Goal: Task Accomplishment & Management: Manage account settings

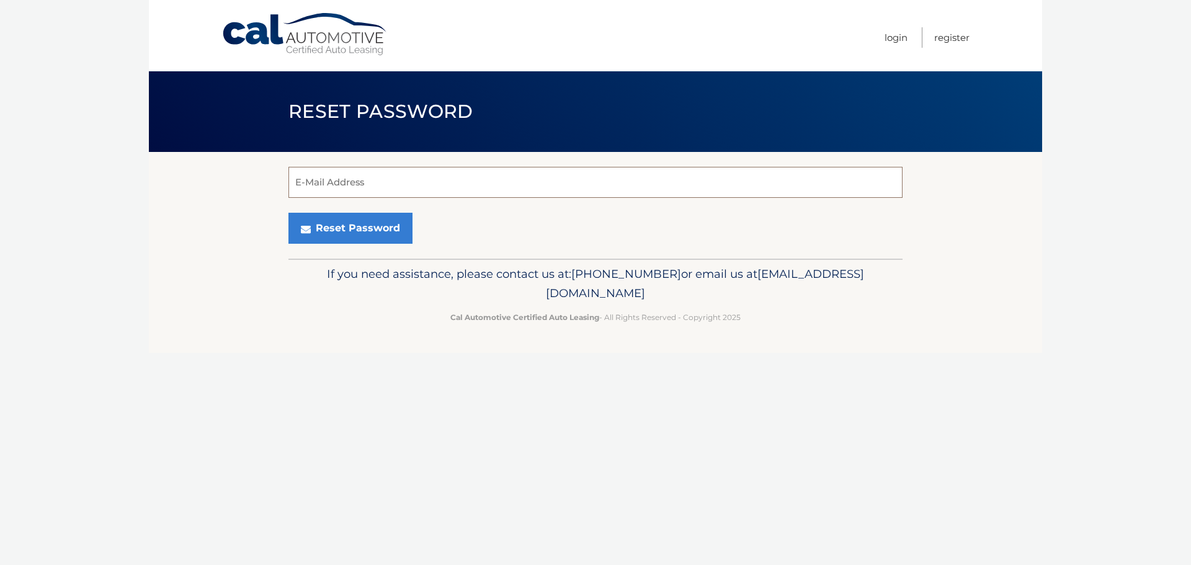
click at [353, 179] on input "E-Mail Address" at bounding box center [595, 182] width 614 height 31
type input "[EMAIL_ADDRESS][DOMAIN_NAME]"
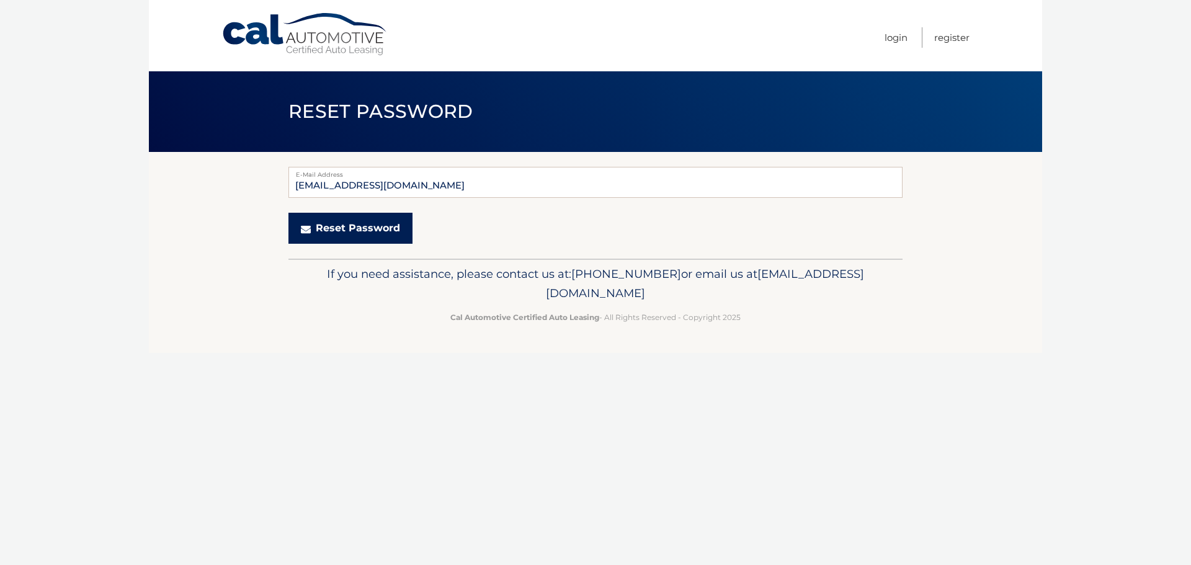
click at [335, 231] on button "Reset Password" at bounding box center [350, 228] width 124 height 31
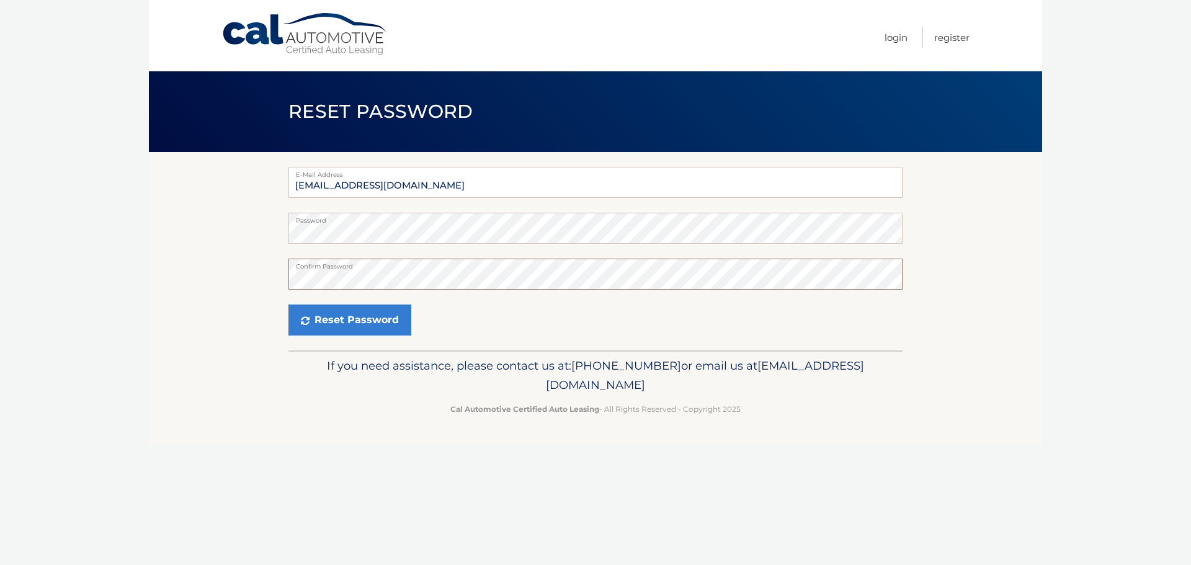
click at [288, 304] on button "Reset Password" at bounding box center [349, 319] width 123 height 31
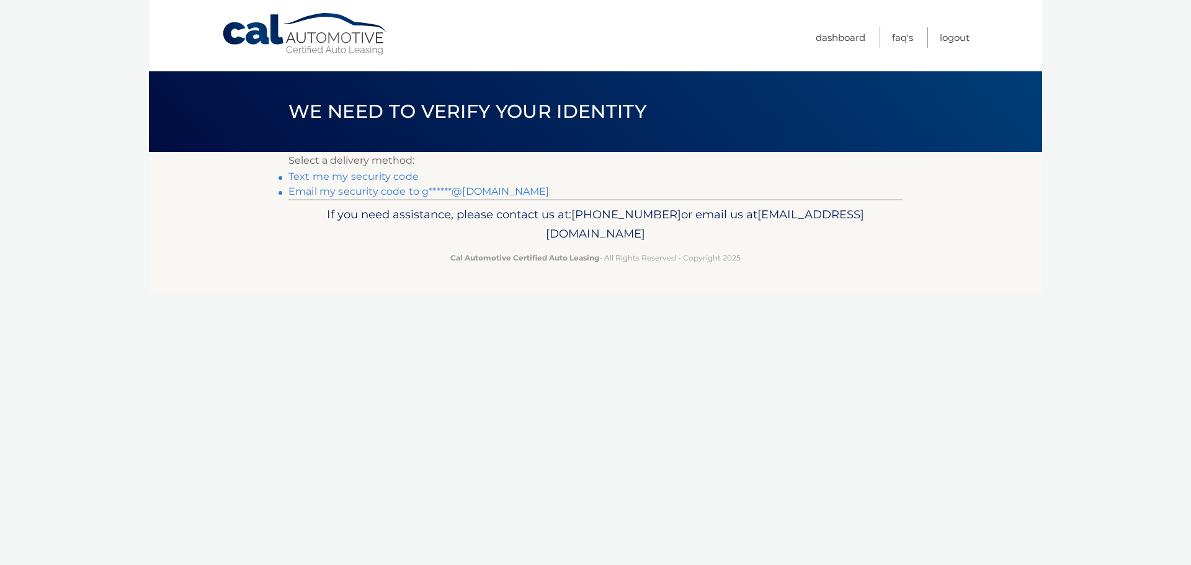
click at [371, 174] on link "Text me my security code" at bounding box center [353, 177] width 130 height 12
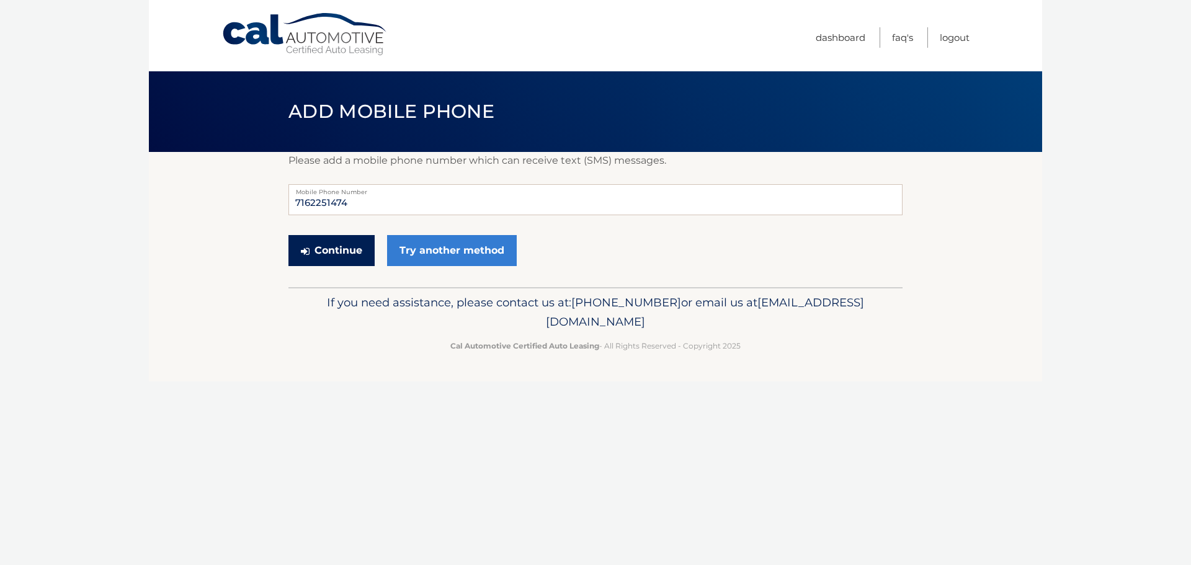
click at [348, 249] on button "Continue" at bounding box center [331, 250] width 86 height 31
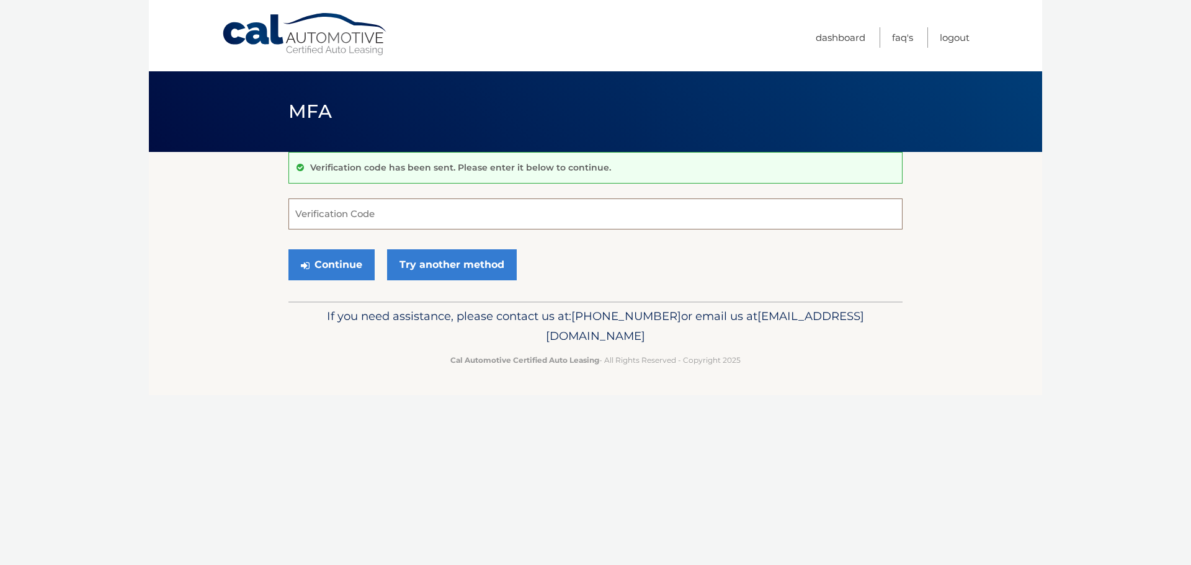
click at [375, 208] on input "Verification Code" at bounding box center [595, 213] width 614 height 31
type input "407471"
click at [352, 259] on button "Continue" at bounding box center [331, 264] width 86 height 31
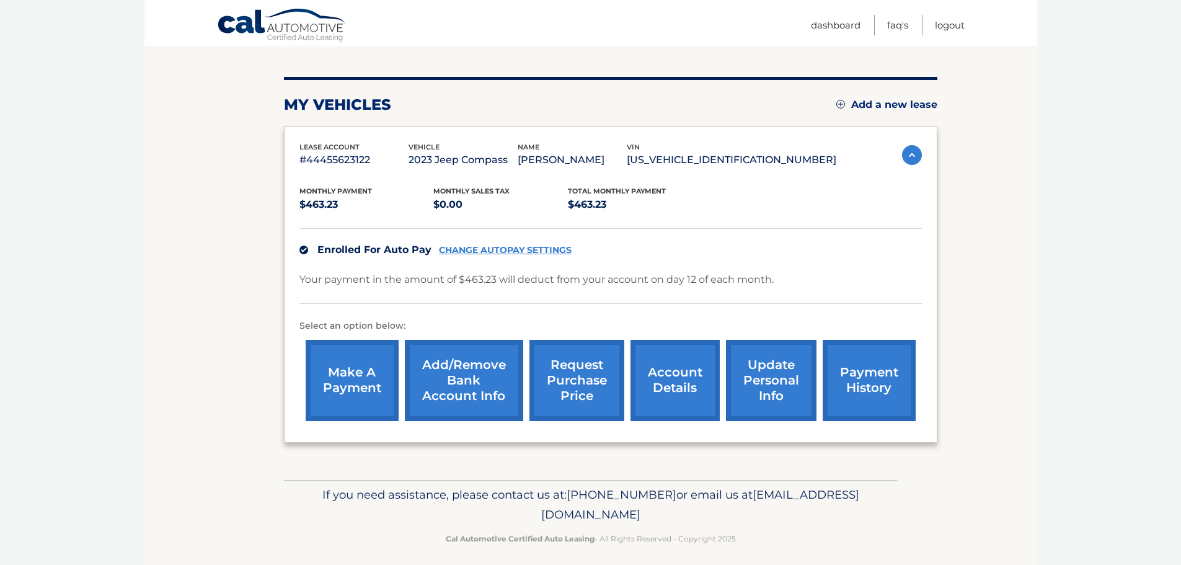
scroll to position [140, 0]
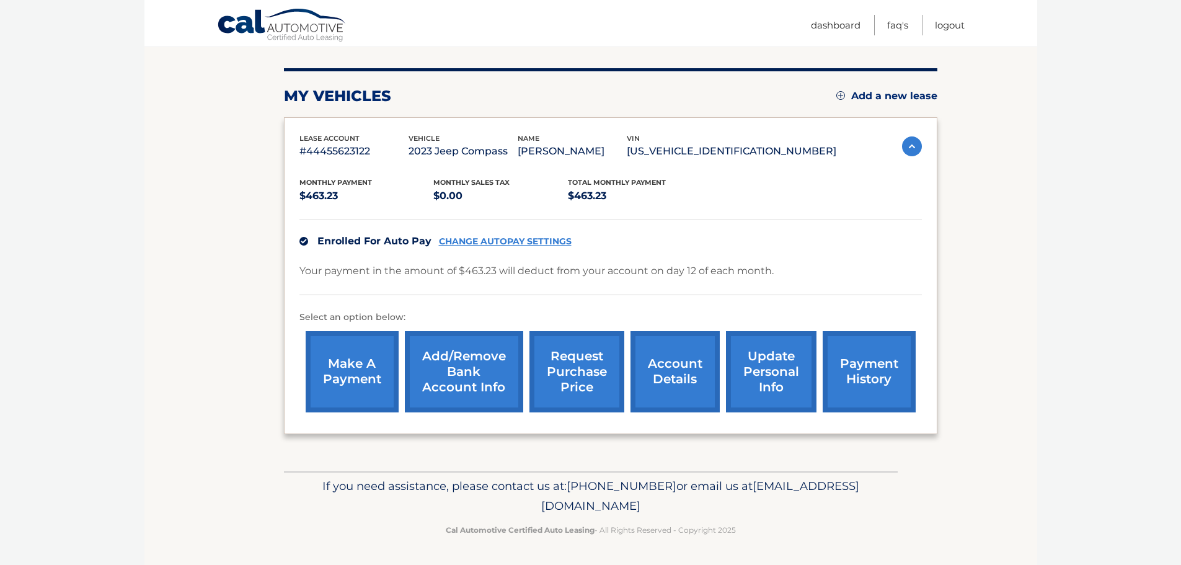
click at [655, 374] on link "account details" at bounding box center [675, 371] width 89 height 81
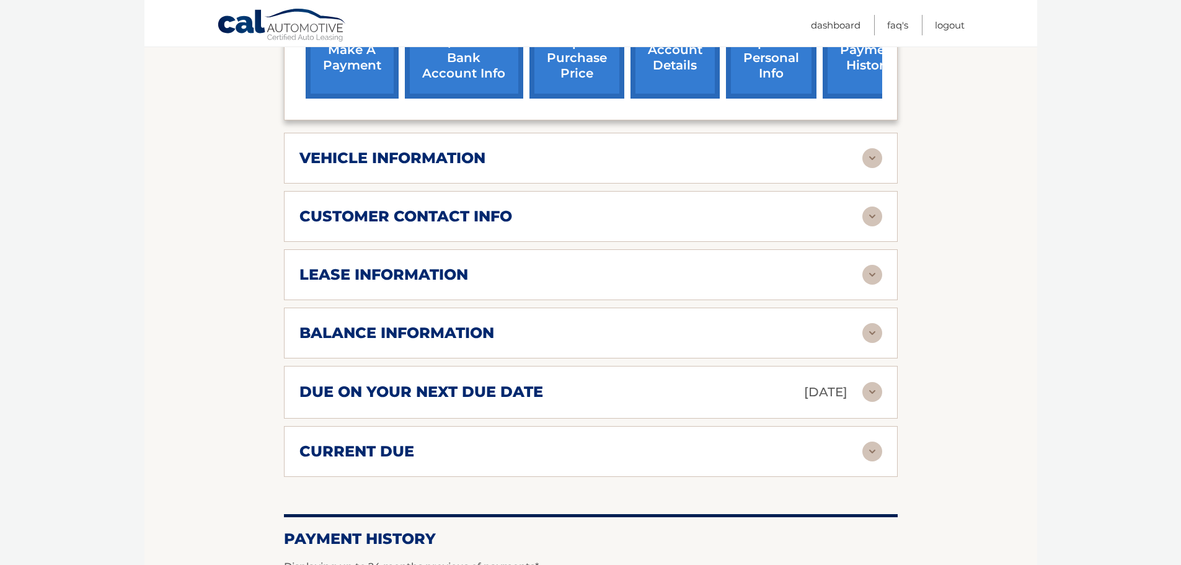
scroll to position [496, 0]
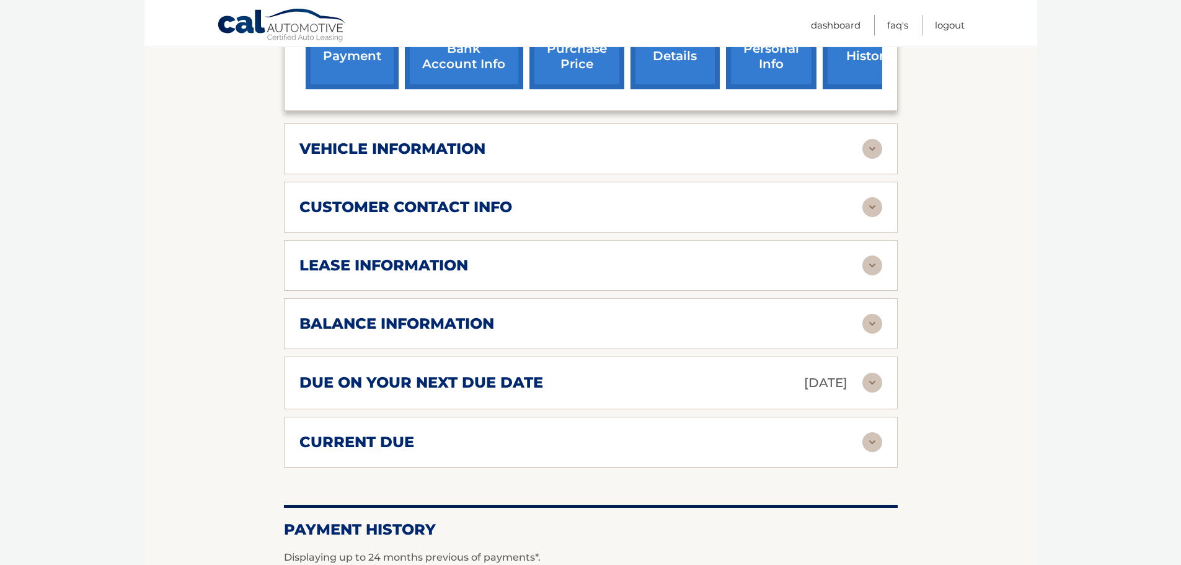
click at [871, 153] on img at bounding box center [873, 149] width 20 height 20
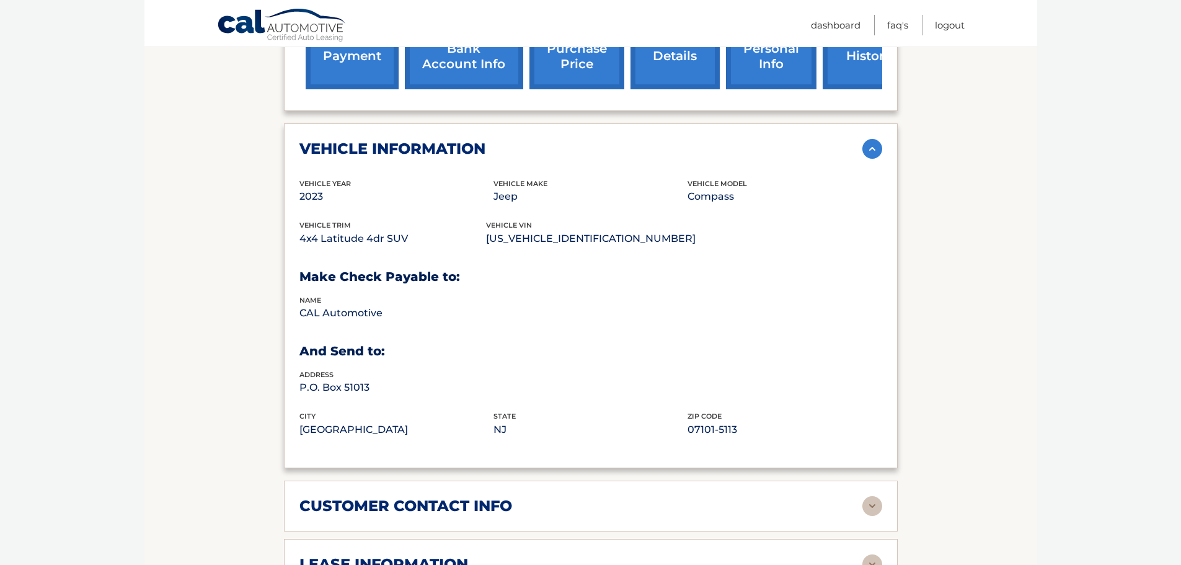
click at [872, 153] on img at bounding box center [873, 149] width 20 height 20
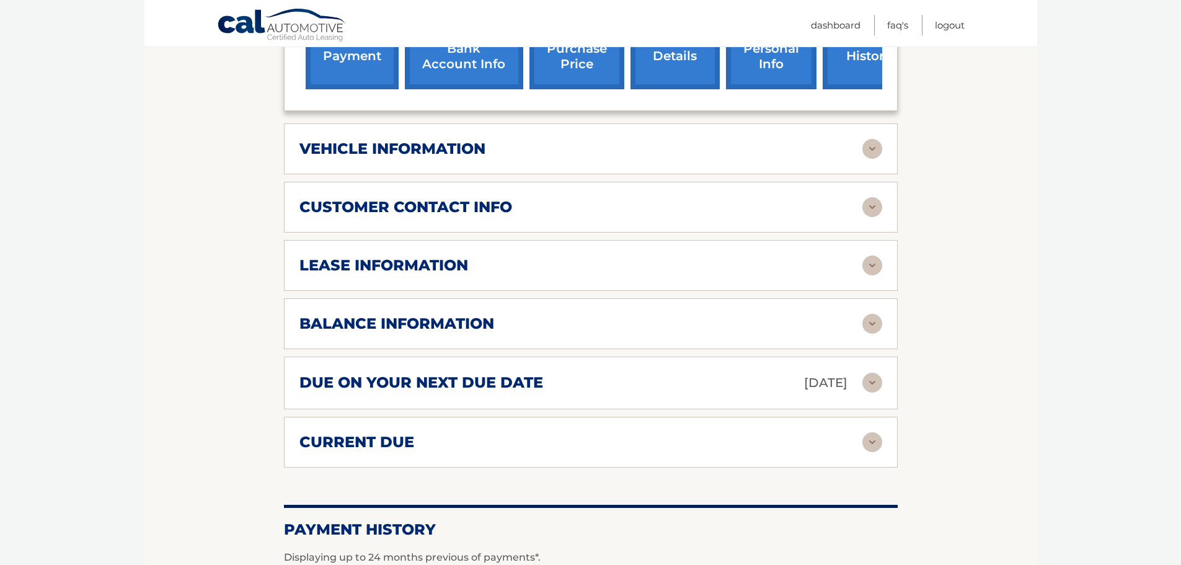
click at [874, 206] on img at bounding box center [873, 207] width 20 height 20
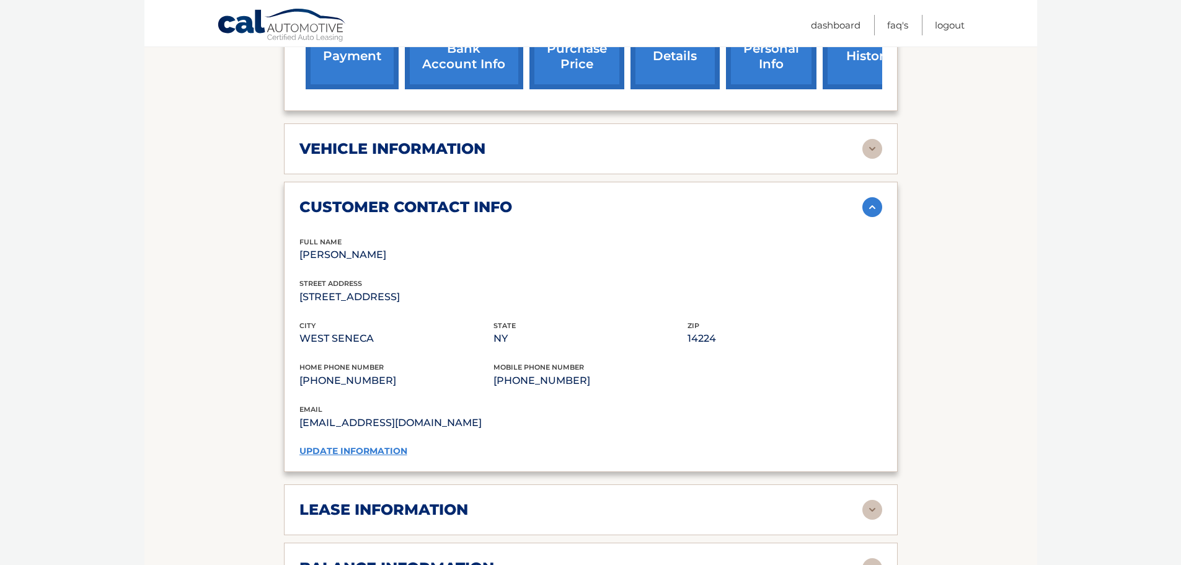
click at [874, 206] on img at bounding box center [873, 207] width 20 height 20
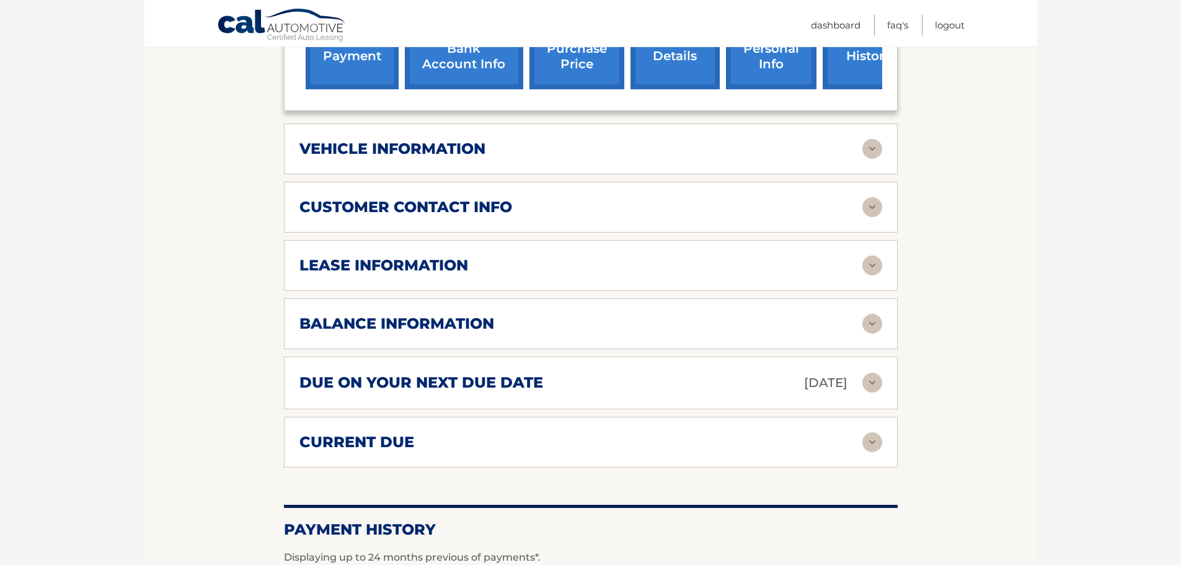
click at [876, 268] on img at bounding box center [873, 265] width 20 height 20
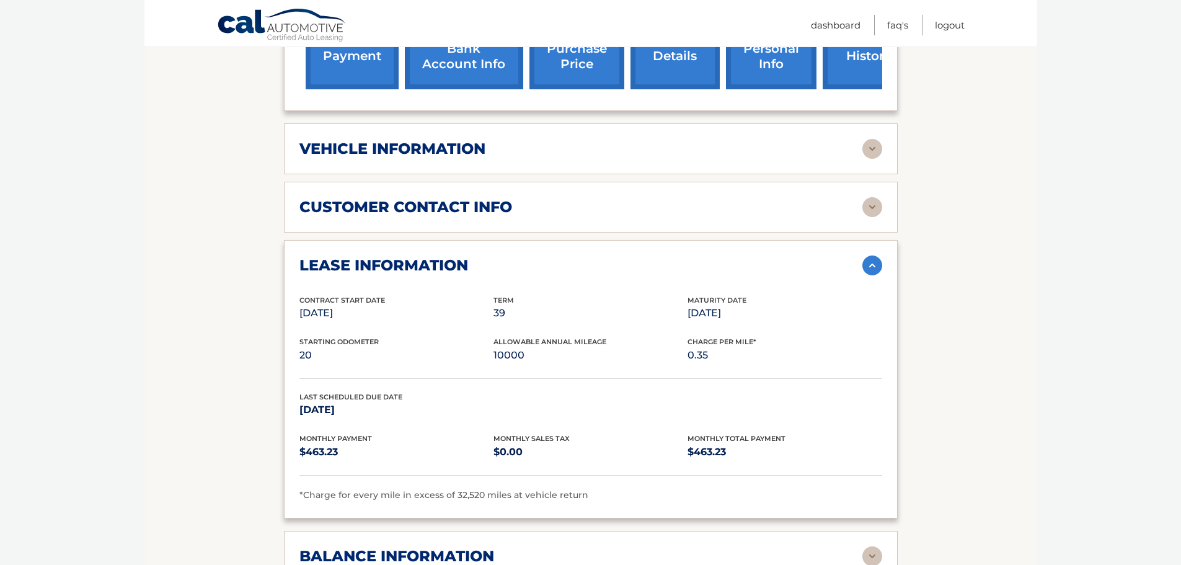
click at [871, 264] on img at bounding box center [873, 265] width 20 height 20
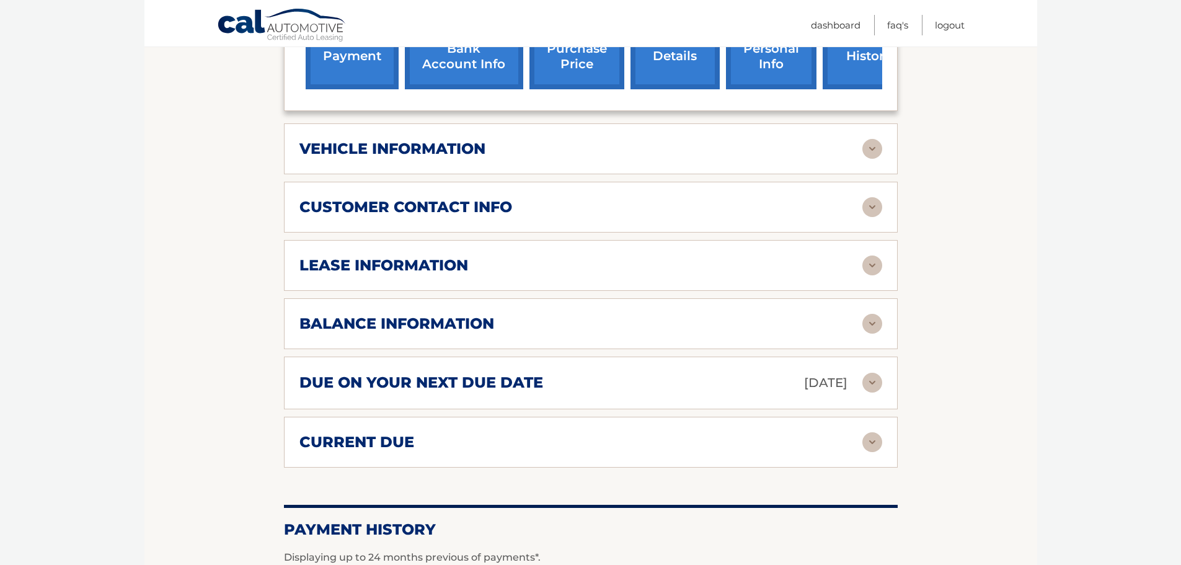
click at [869, 328] on img at bounding box center [873, 324] width 20 height 20
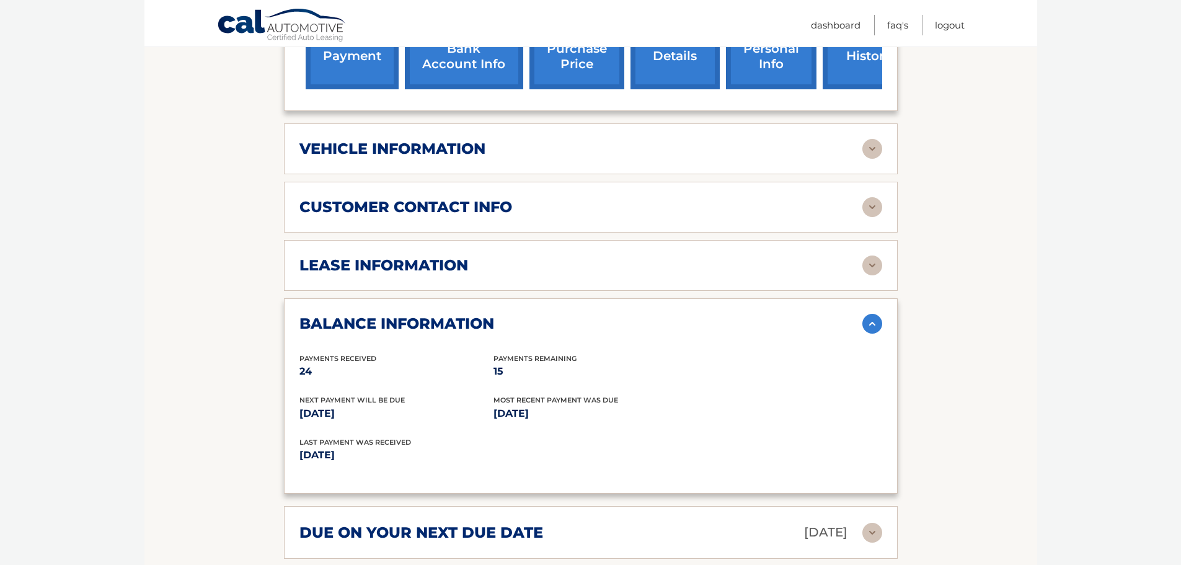
click at [874, 325] on img at bounding box center [873, 324] width 20 height 20
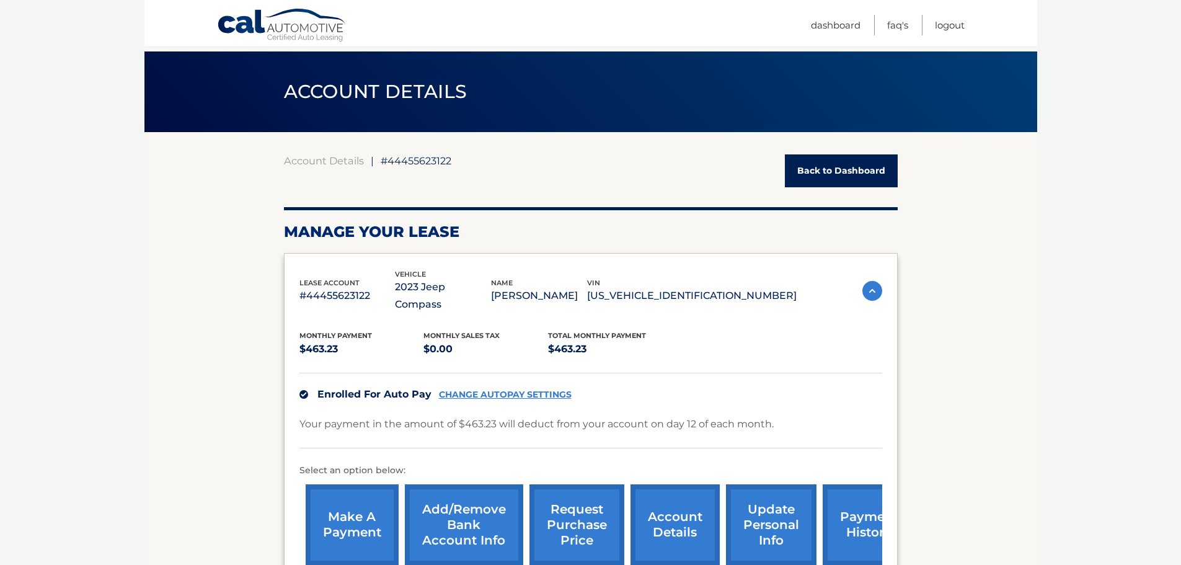
scroll to position [16, 0]
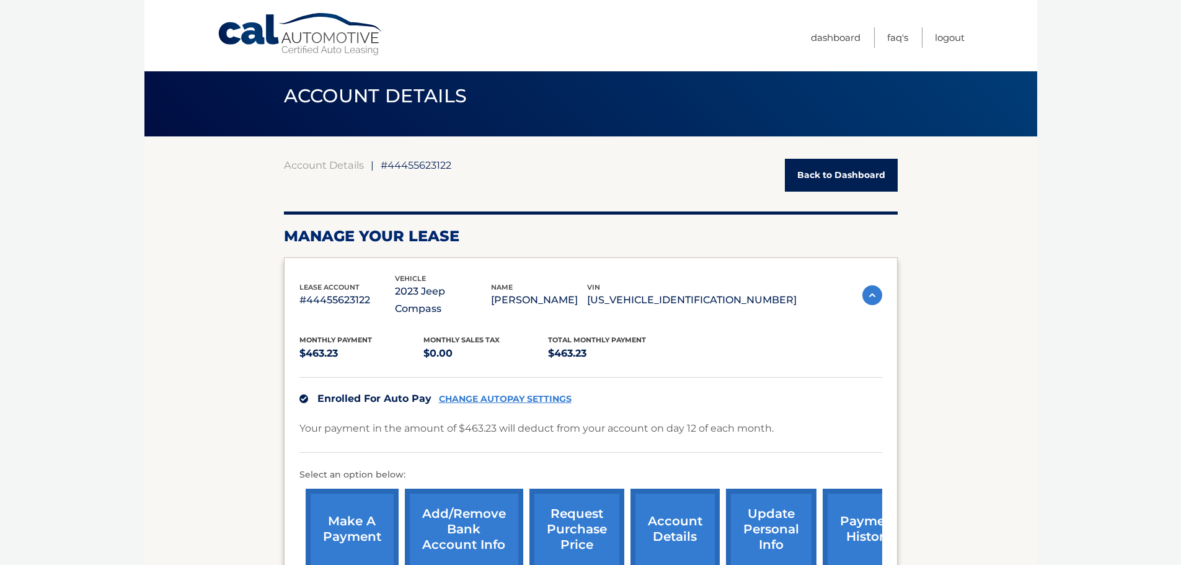
click at [845, 173] on link "Back to Dashboard" at bounding box center [841, 175] width 113 height 33
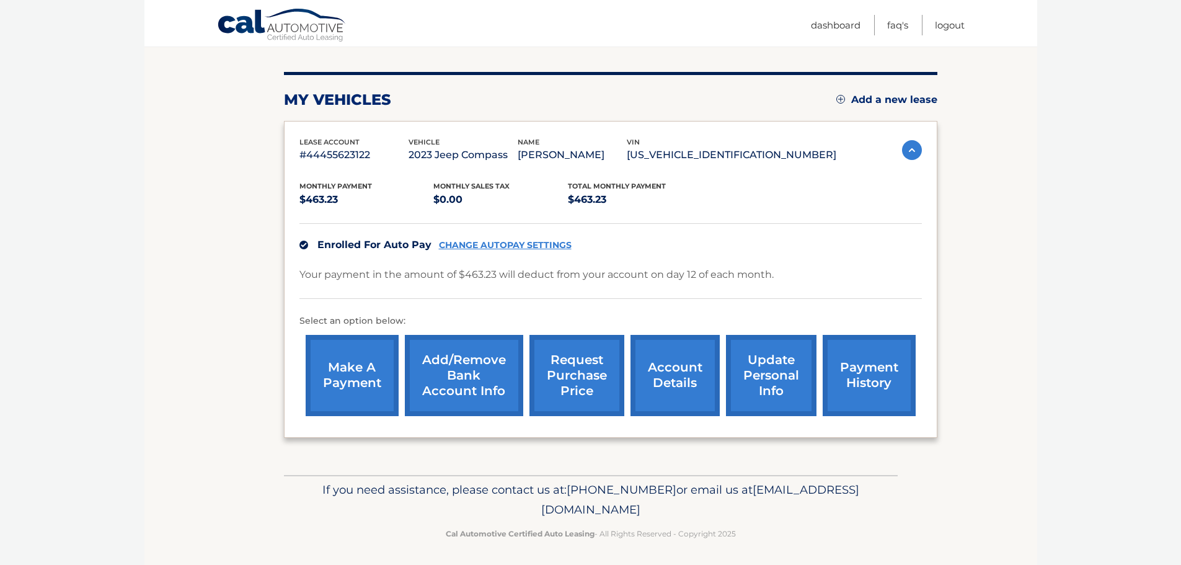
scroll to position [140, 0]
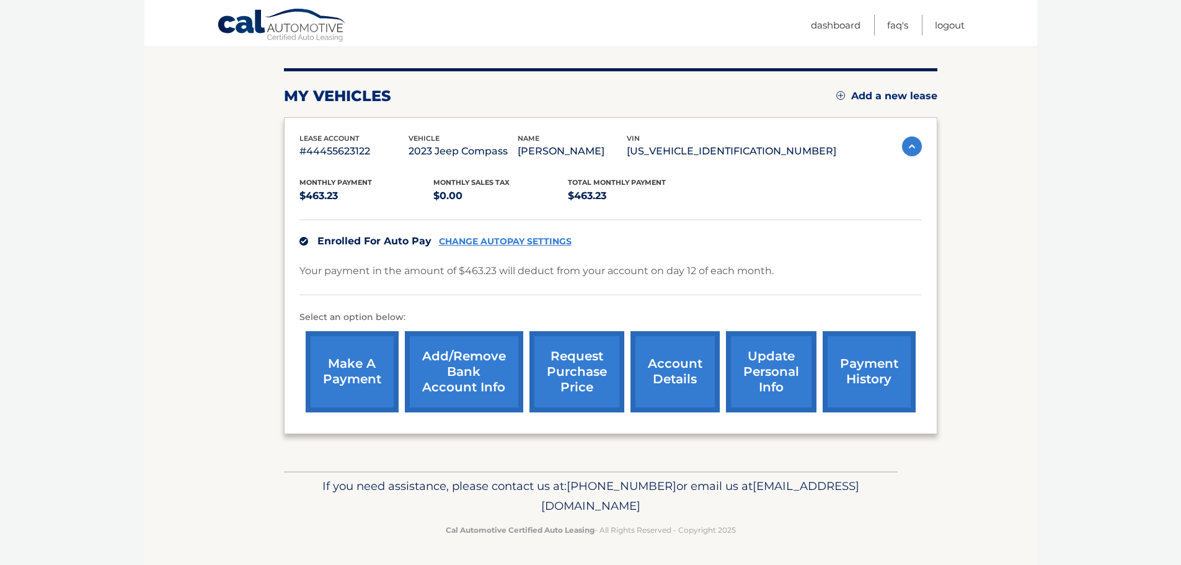
click at [758, 373] on link "update personal info" at bounding box center [771, 371] width 91 height 81
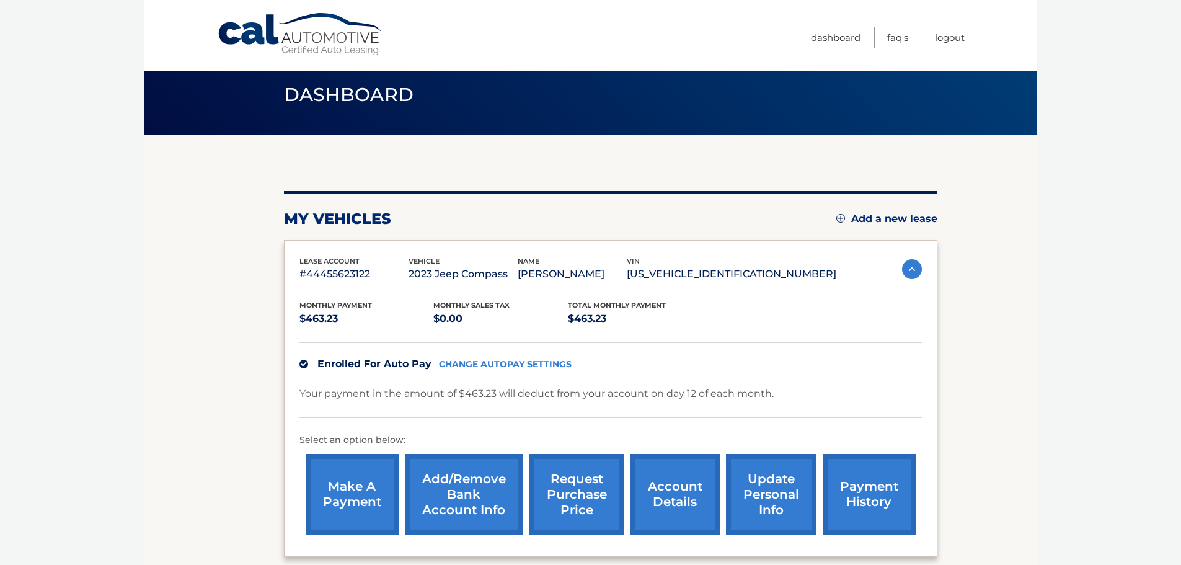
scroll to position [0, 0]
